Goal: Information Seeking & Learning: Find specific page/section

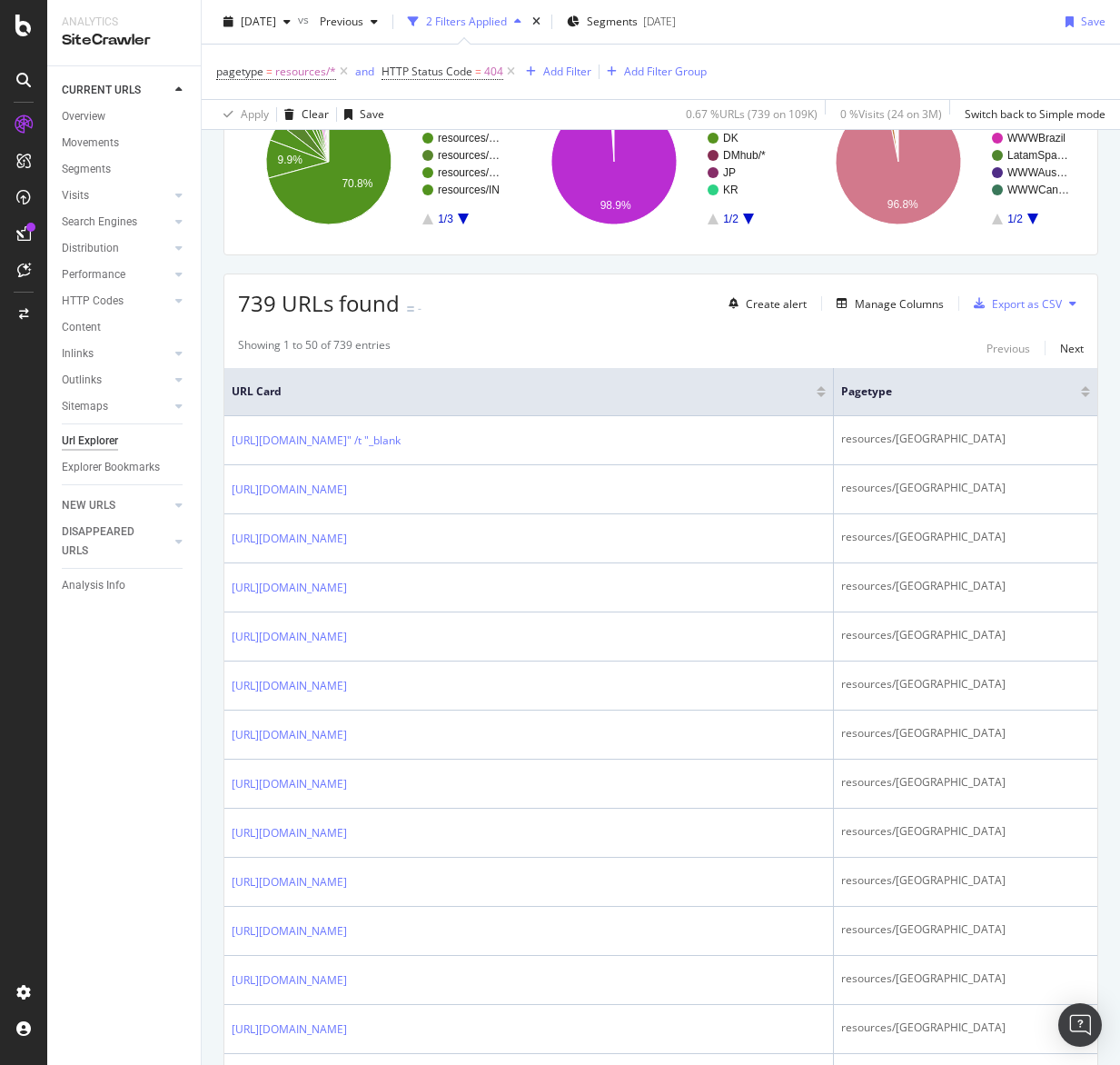
scroll to position [182, 0]
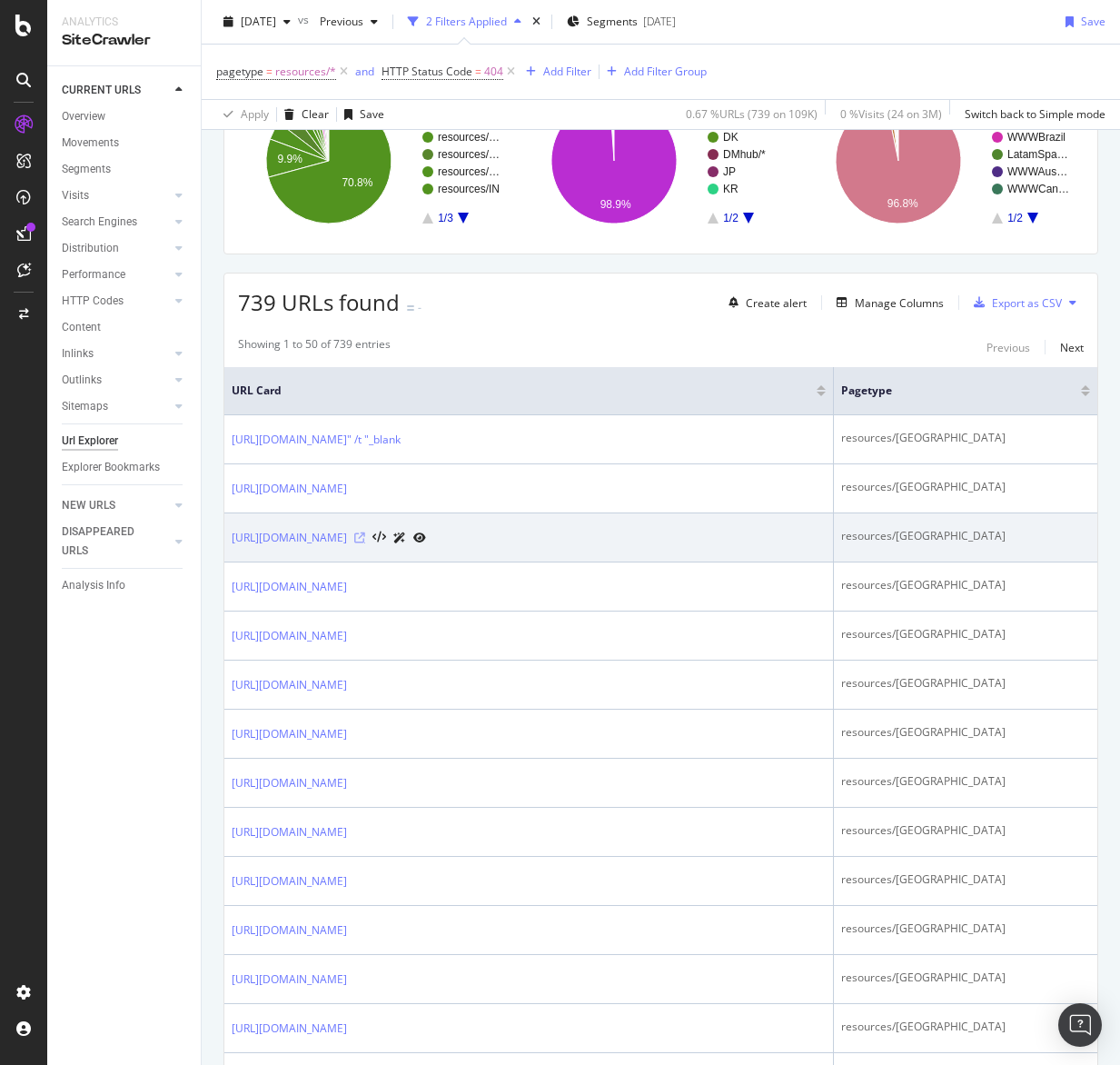
click at [365, 543] on icon at bounding box center [359, 537] width 11 height 11
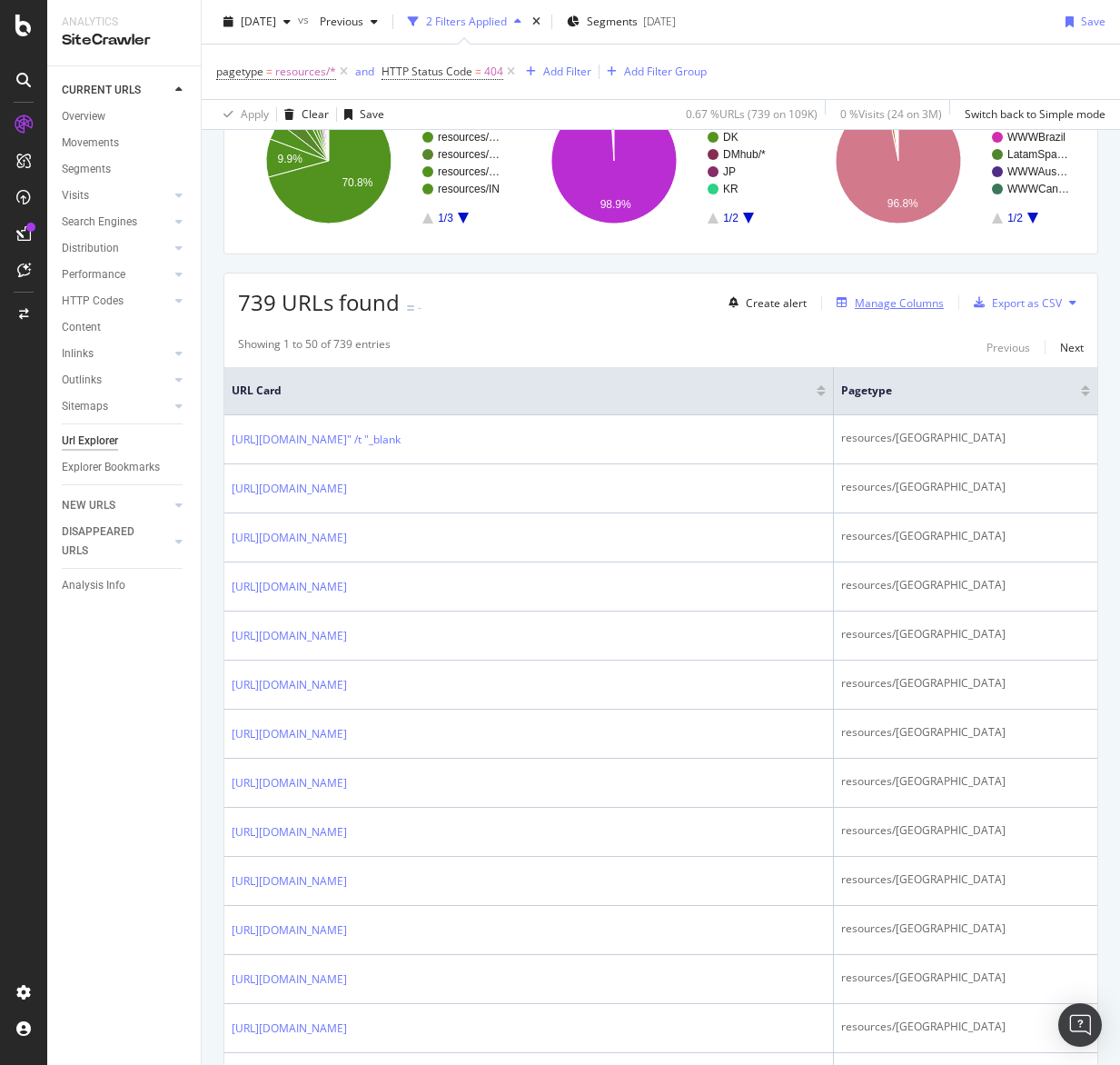
click at [867, 299] on div "Manage Columns" at bounding box center [899, 303] width 89 height 16
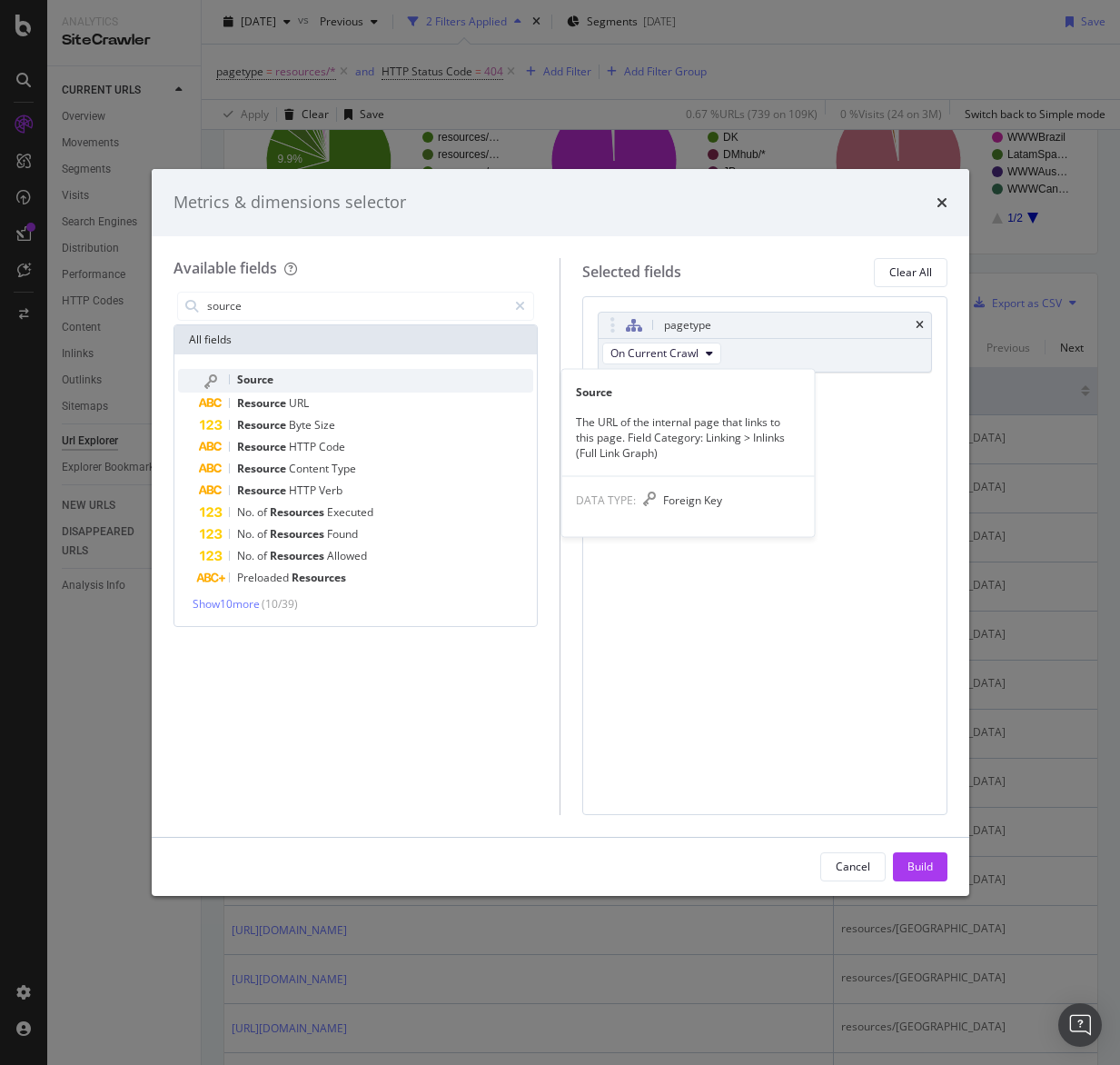
type input "source"
click at [416, 369] on div "Source" at bounding box center [367, 381] width 334 height 23
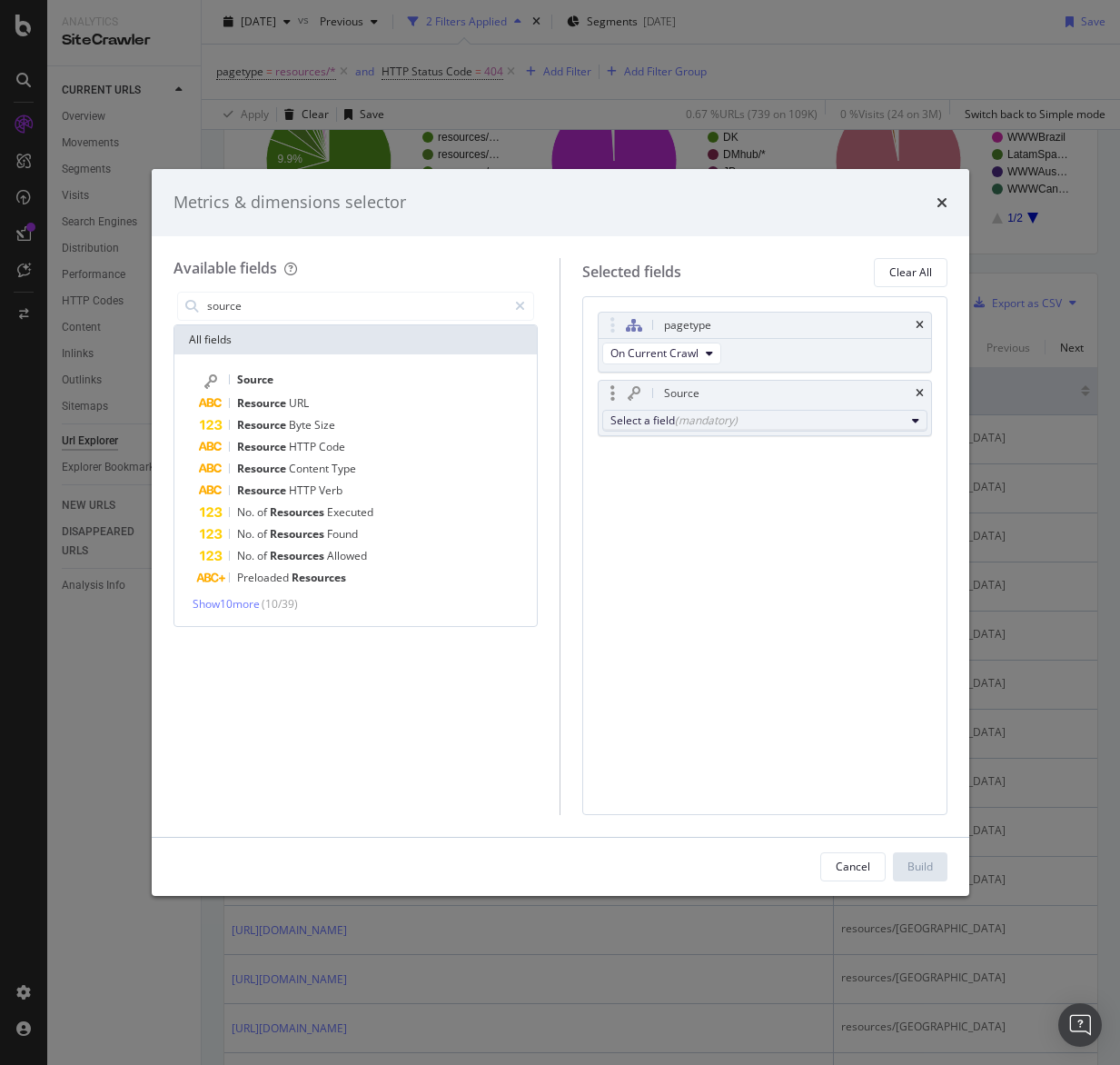
click at [901, 429] on button "Select a field (mandatory)" at bounding box center [764, 421] width 325 height 21
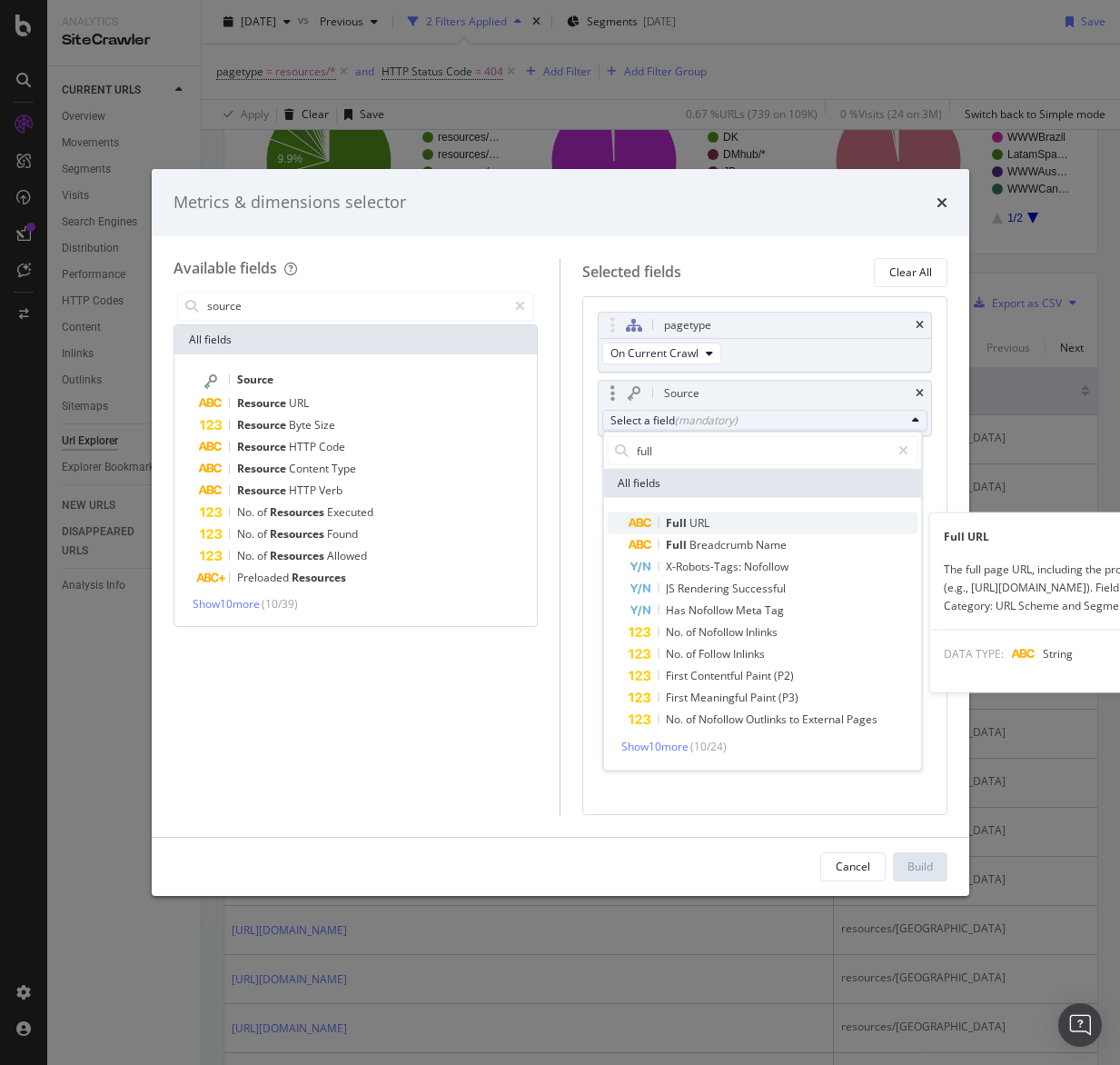
type input "full"
click at [767, 523] on span "Full URL" at bounding box center [772, 524] width 288 height 21
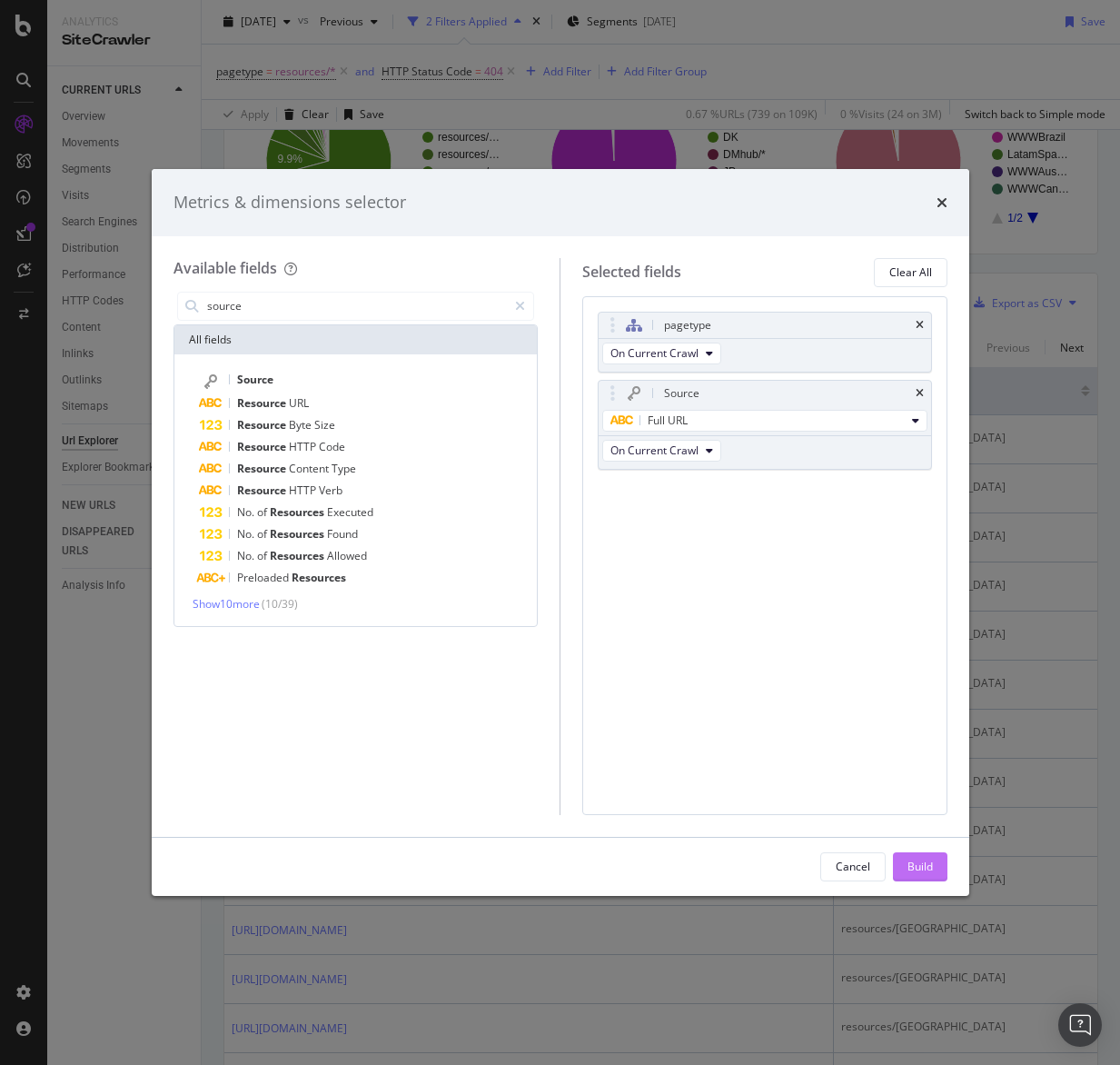
click at [904, 865] on button "Build" at bounding box center [920, 867] width 54 height 29
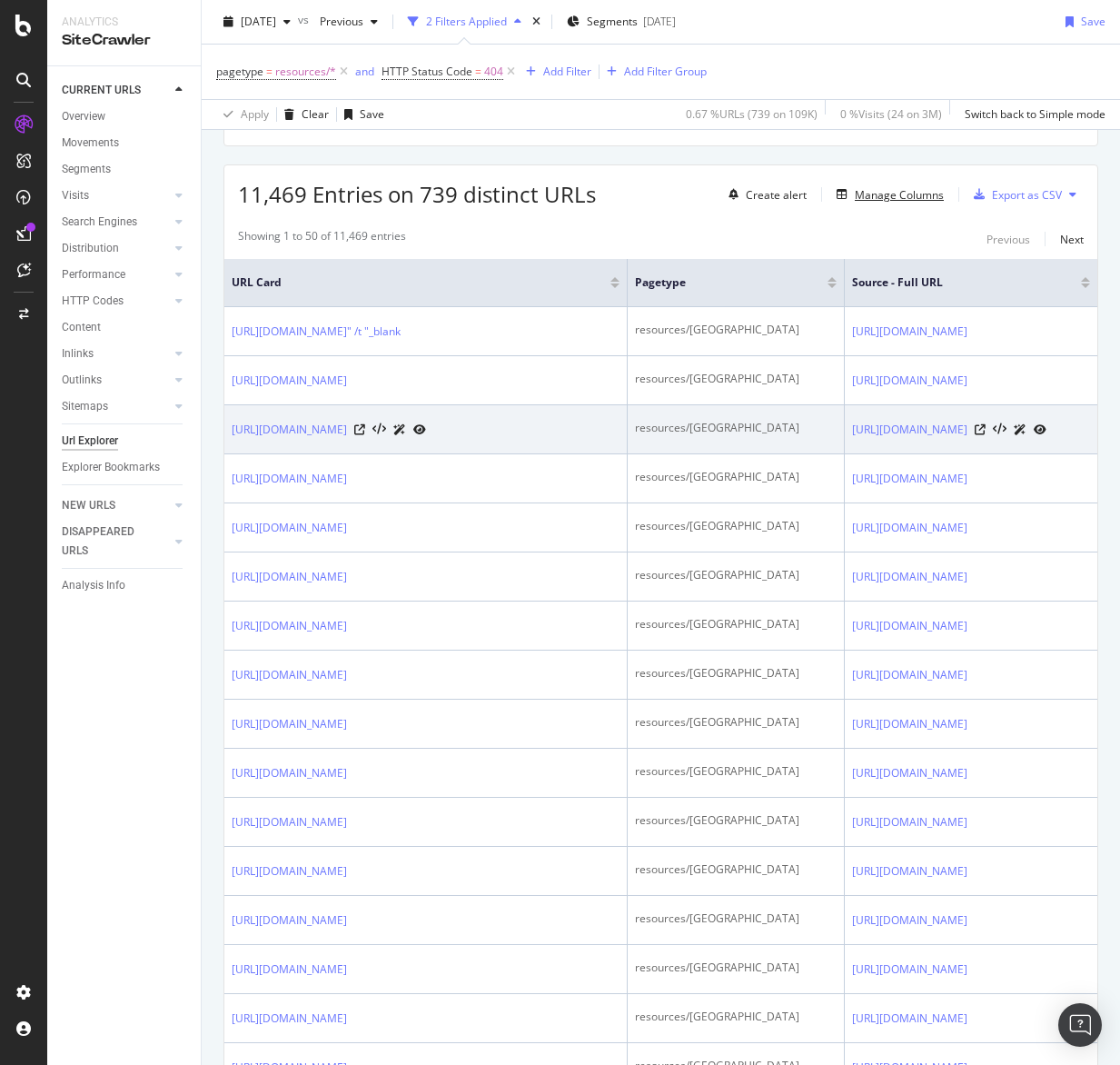
scroll to position [0, 137]
